Goal: Transaction & Acquisition: Subscribe to service/newsletter

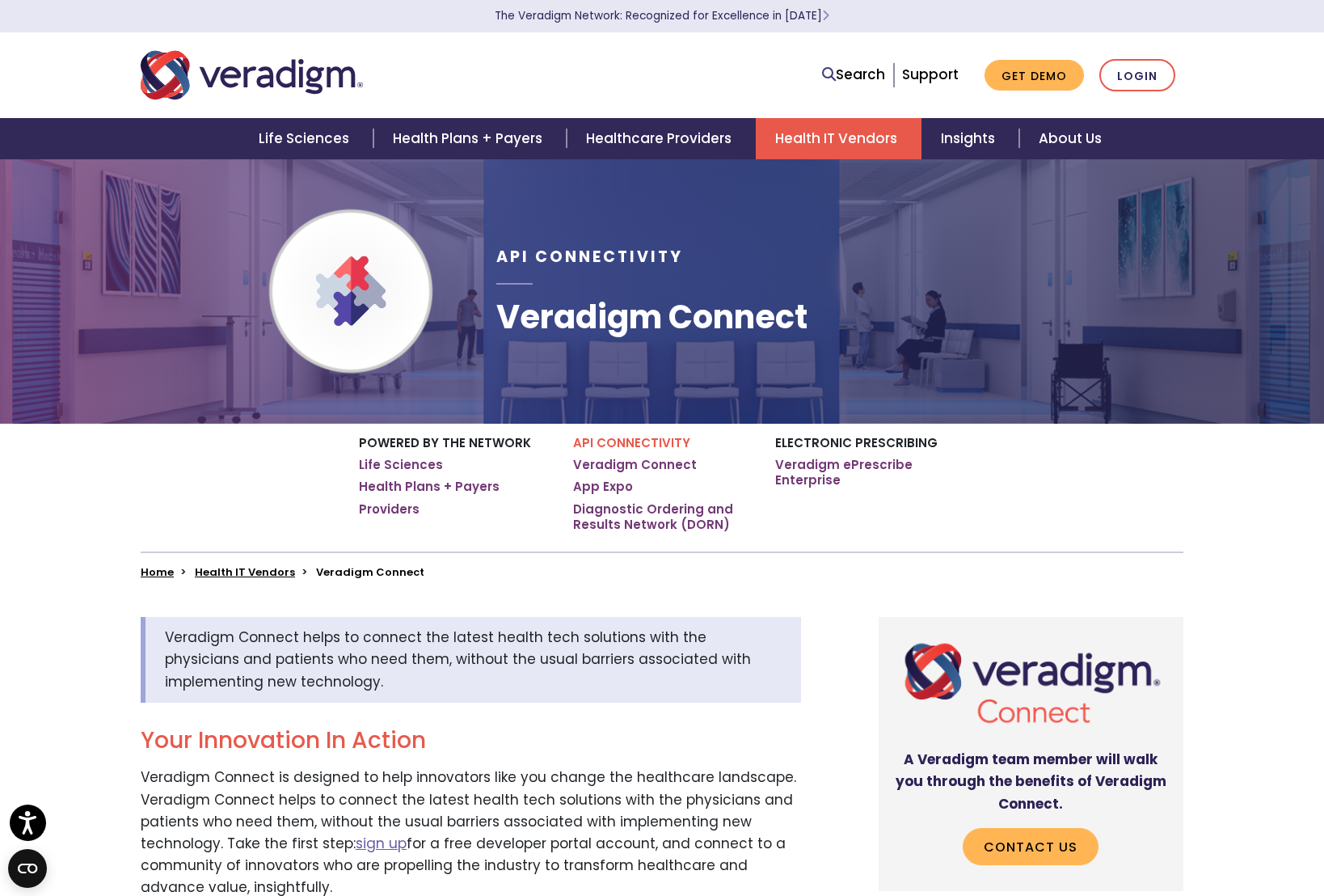
click at [826, 119] on link "Health IT Vendors" at bounding box center [838, 138] width 166 height 41
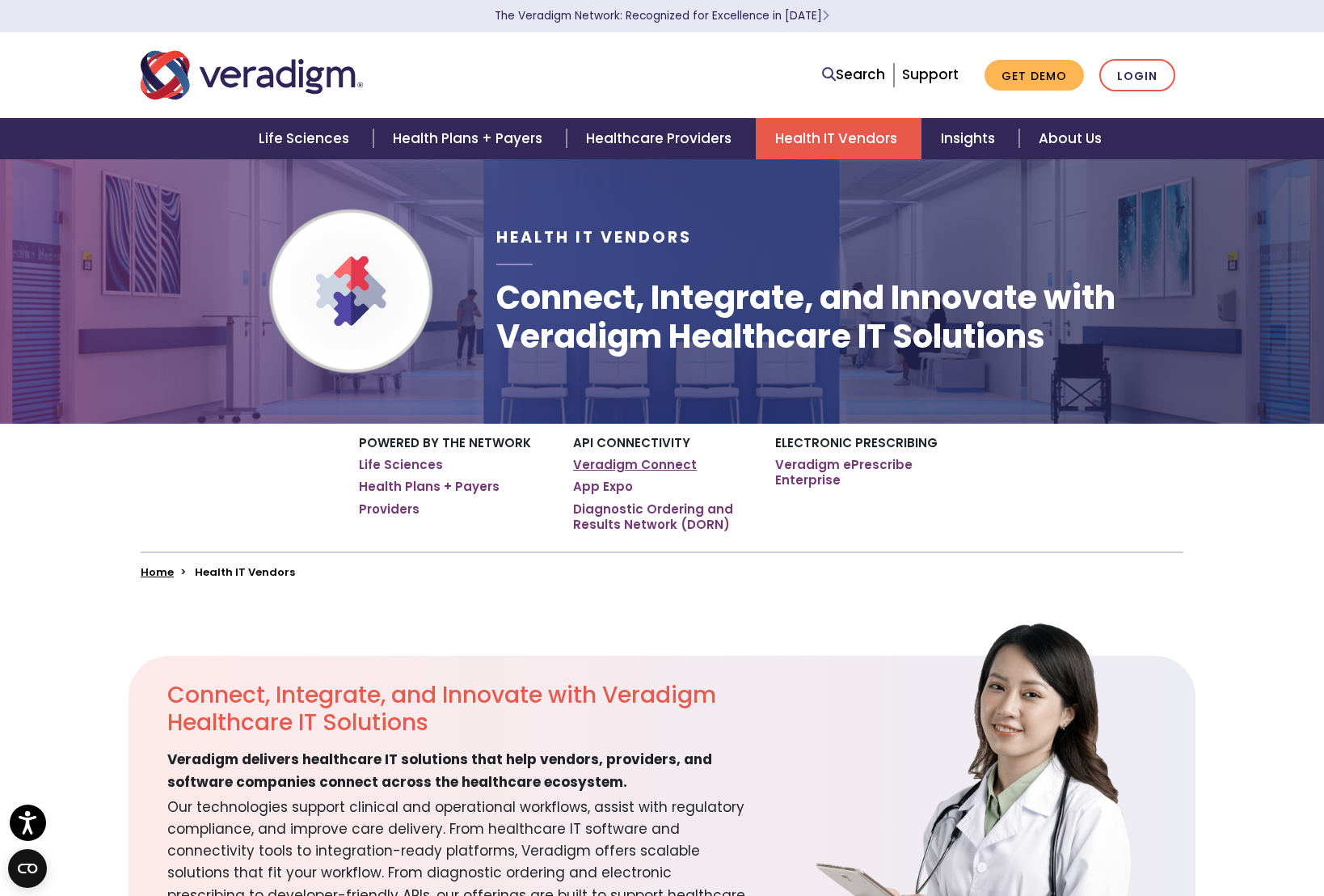
click at [645, 465] on link "Veradigm Connect" at bounding box center [635, 464] width 123 height 16
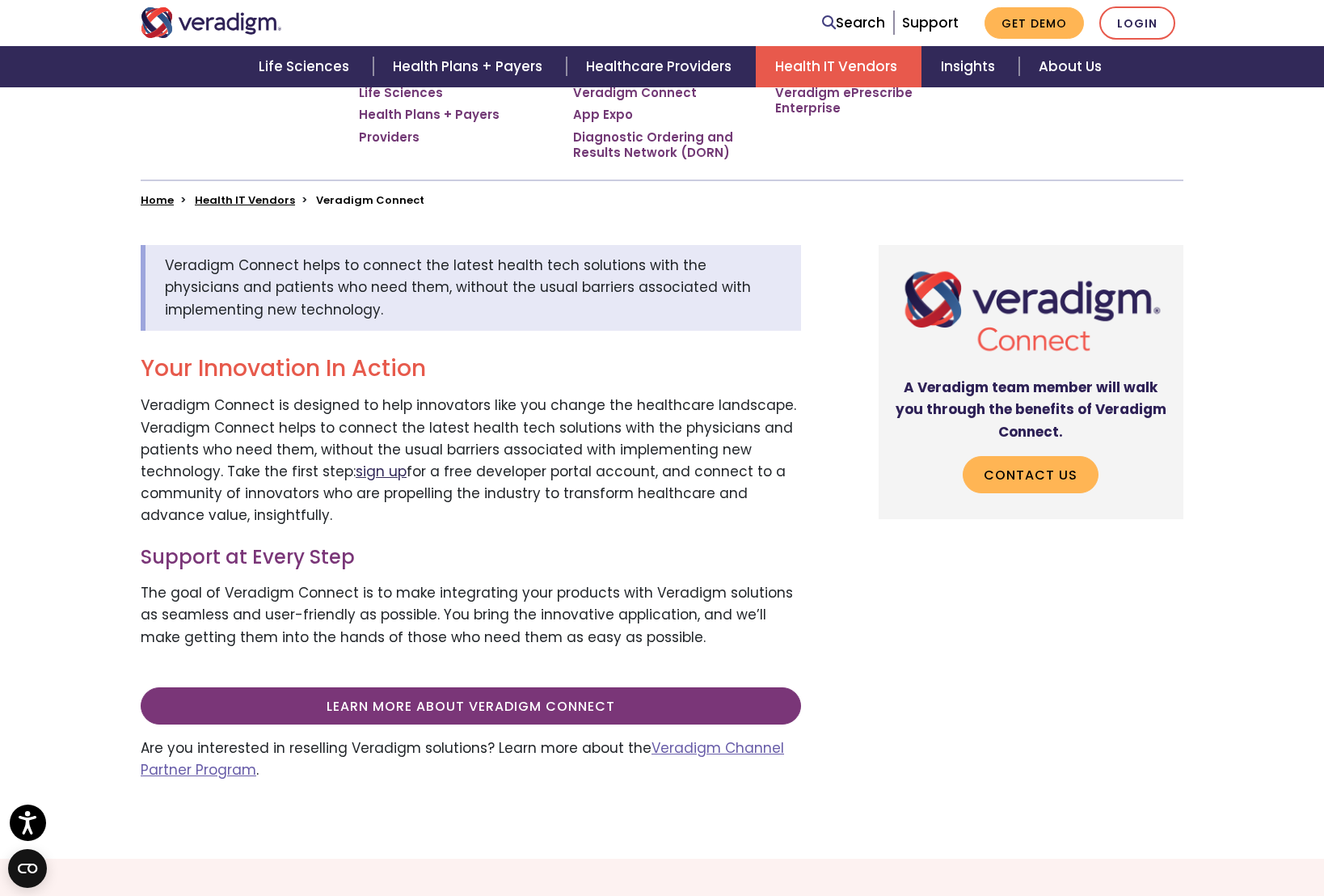
scroll to position [371, 0]
click at [370, 477] on link "sign up" at bounding box center [380, 471] width 51 height 19
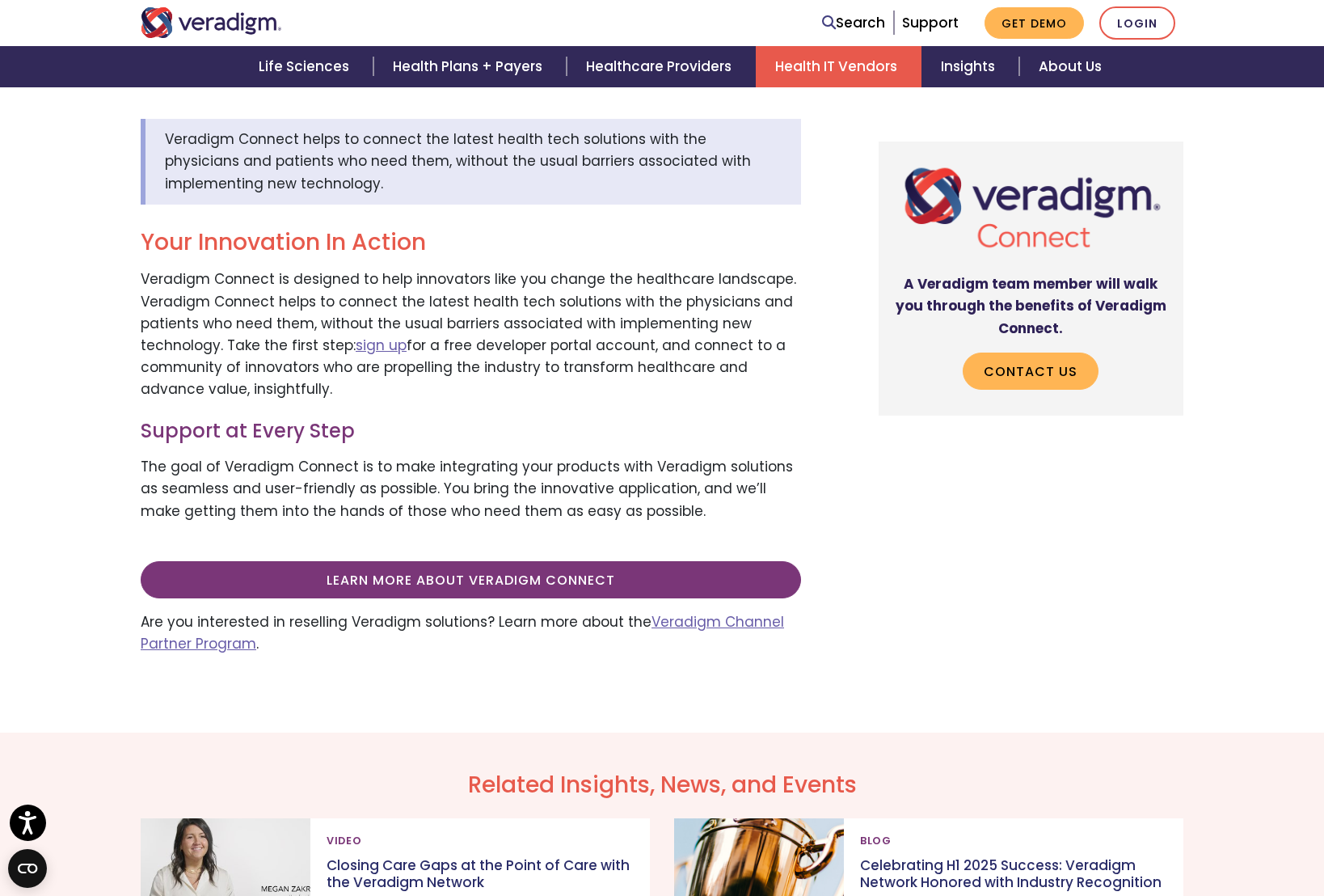
scroll to position [496, 0]
click at [491, 589] on link "Learn more about Veradigm Connect" at bounding box center [471, 581] width 661 height 38
